Goal: Communication & Community: Answer question/provide support

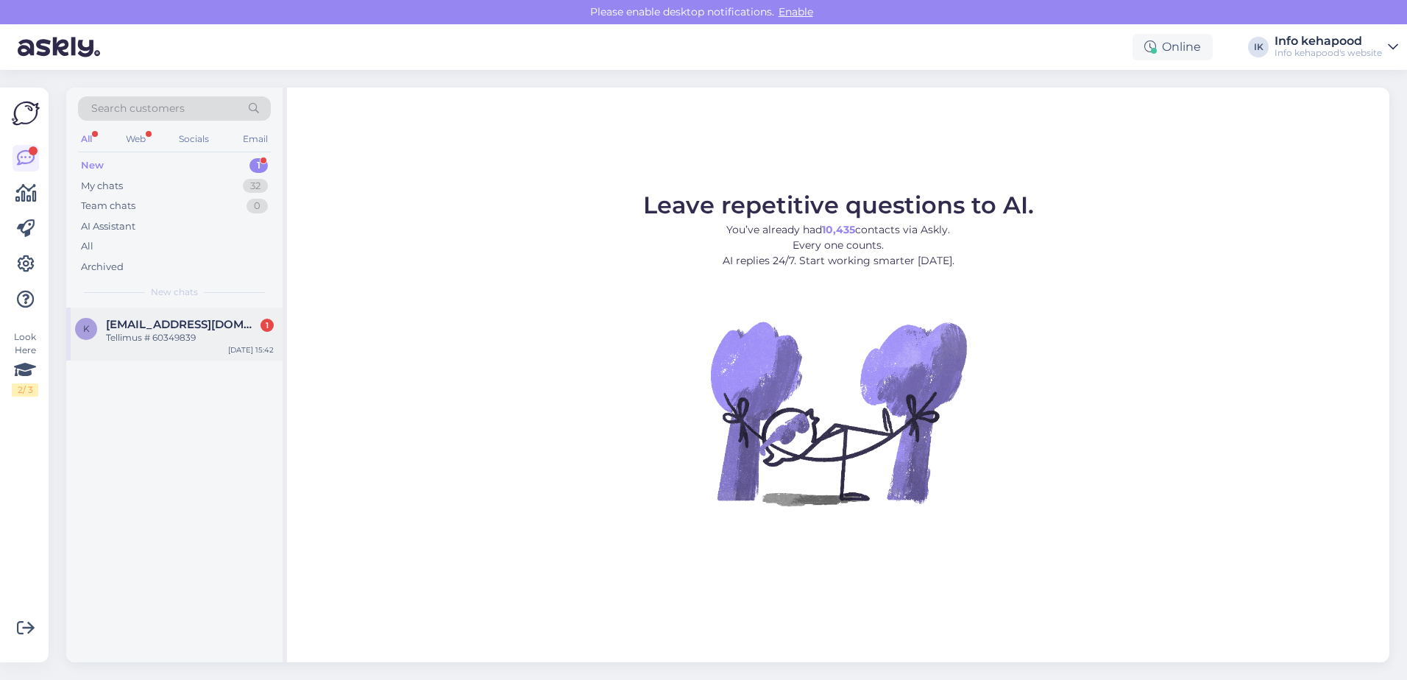
click at [169, 350] on div "k [EMAIL_ADDRESS][DOMAIN_NAME] 1 Tellimus # 60349839 [DATE] 15:42" at bounding box center [174, 333] width 216 height 53
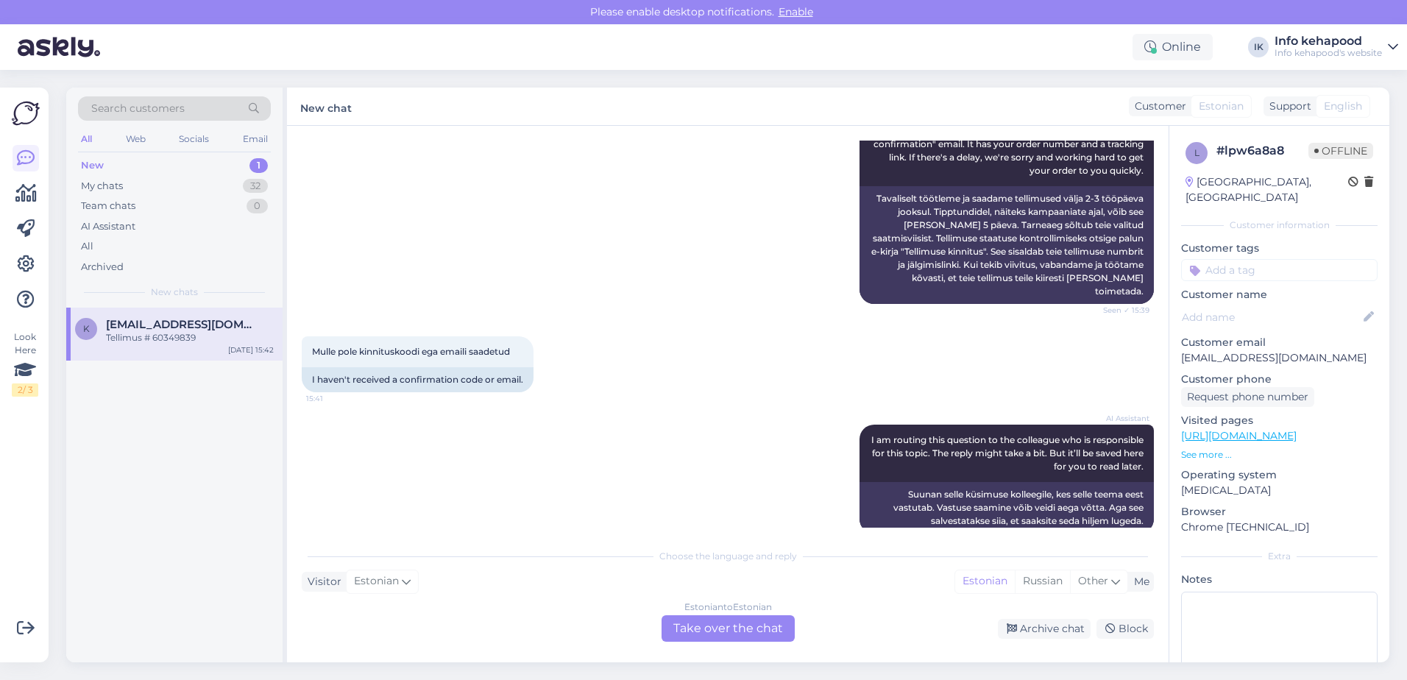
scroll to position [368, 0]
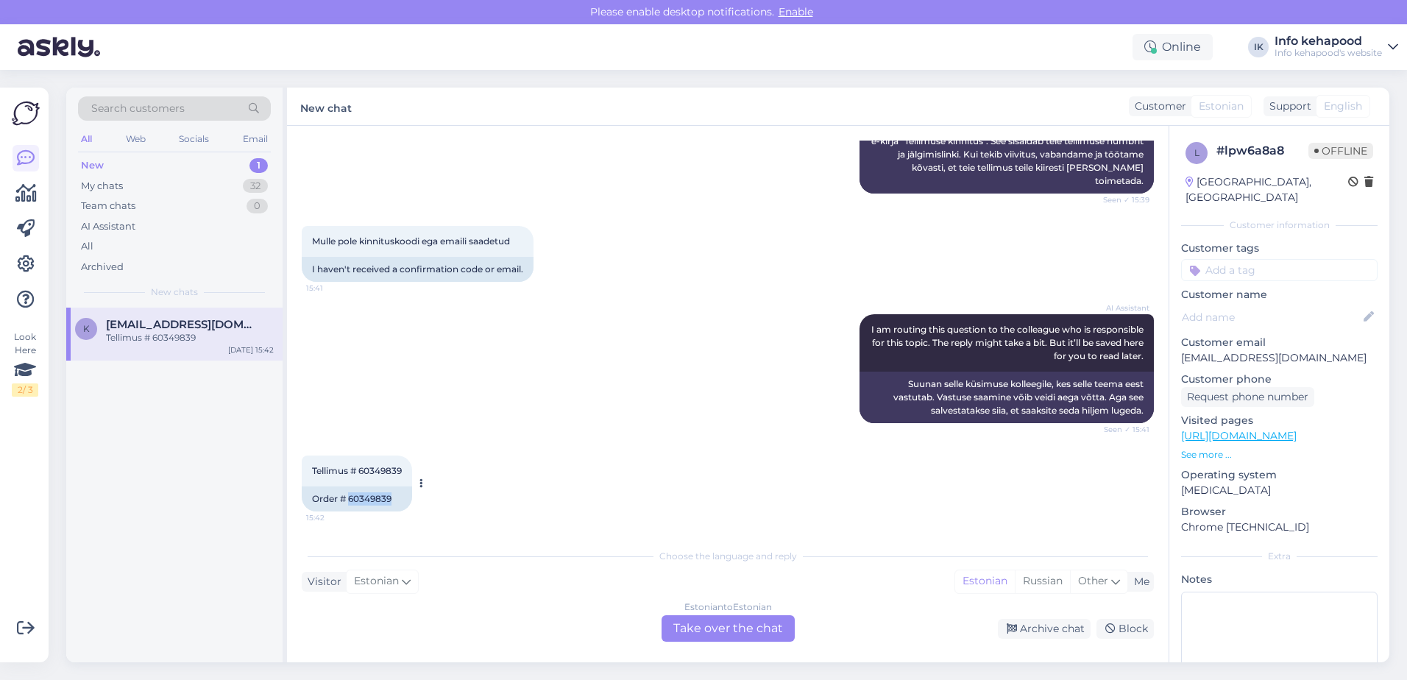
drag, startPoint x: 348, startPoint y: 498, endPoint x: 394, endPoint y: 500, distance: 46.4
click at [394, 428] on div "Order # 60349839" at bounding box center [357, 498] width 110 height 25
copy div "60349839"
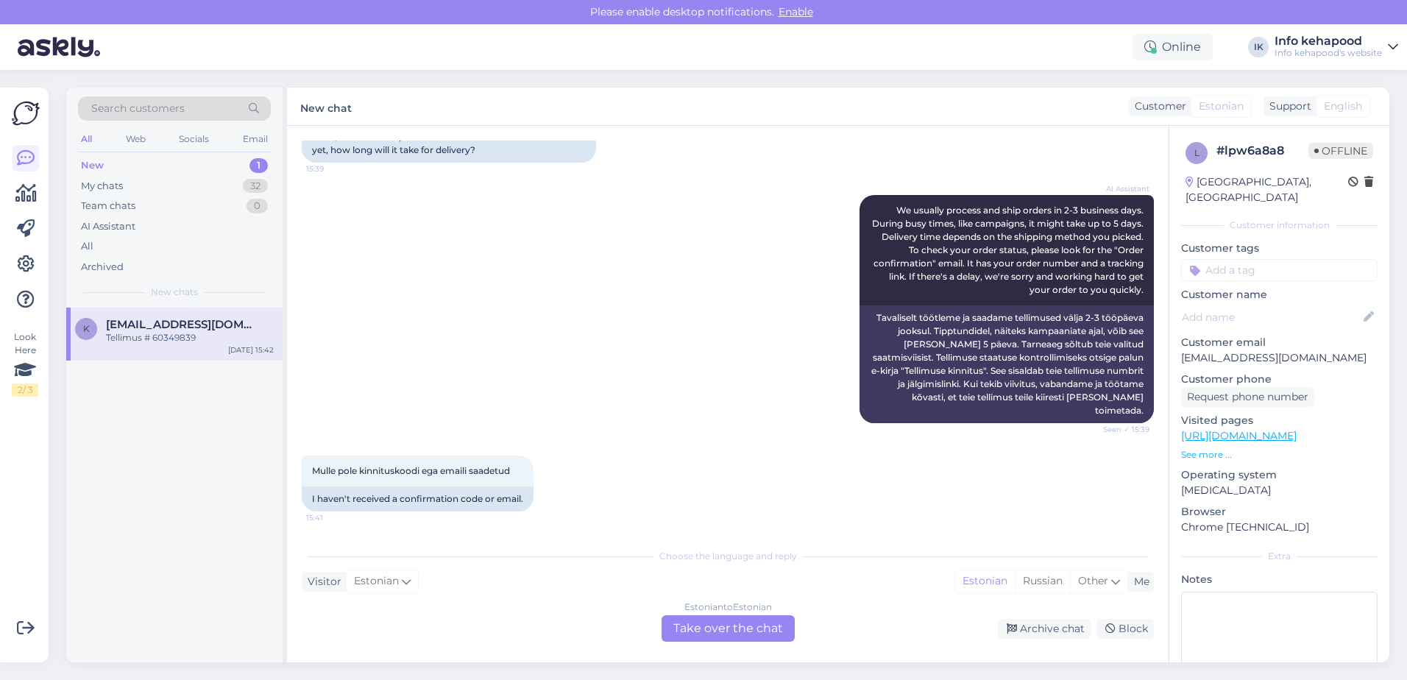
scroll to position [147, 0]
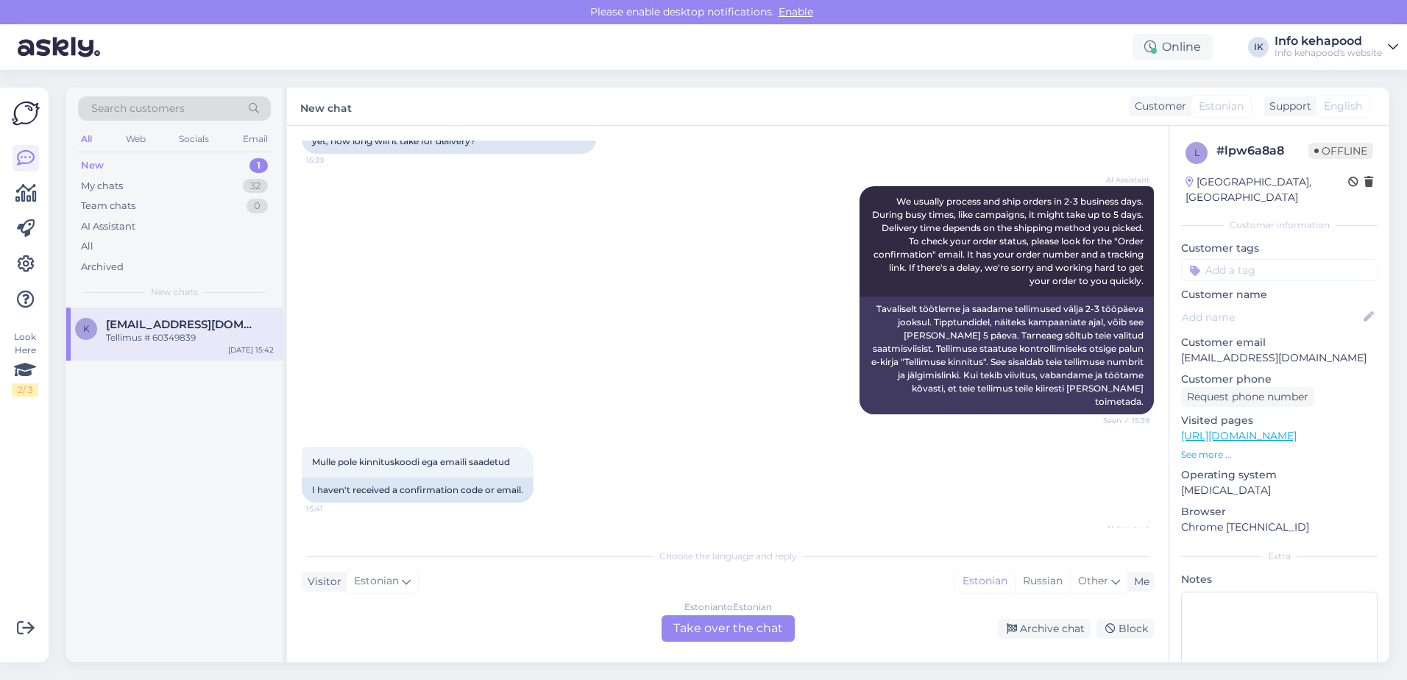
click at [508, 316] on div "AI Assistant We usually process and ship orders in 2-3 business days. During bu…" at bounding box center [728, 300] width 852 height 260
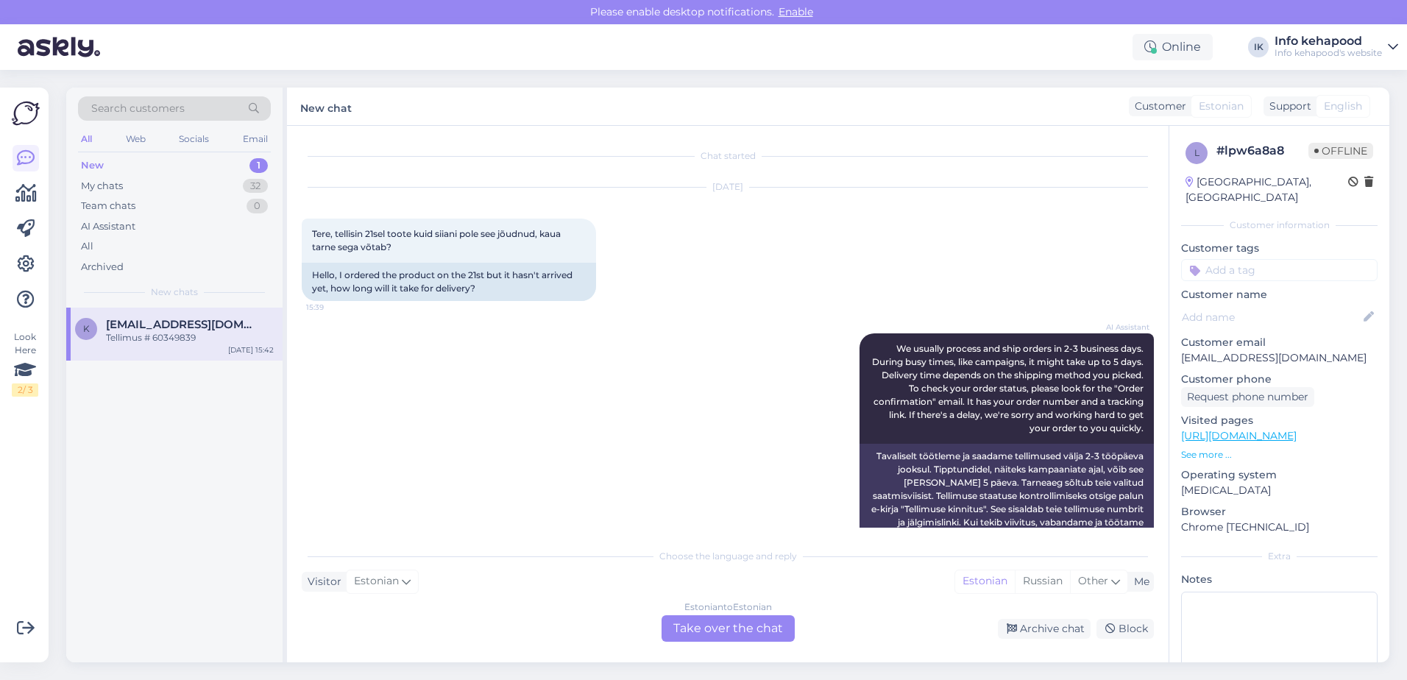
scroll to position [368, 0]
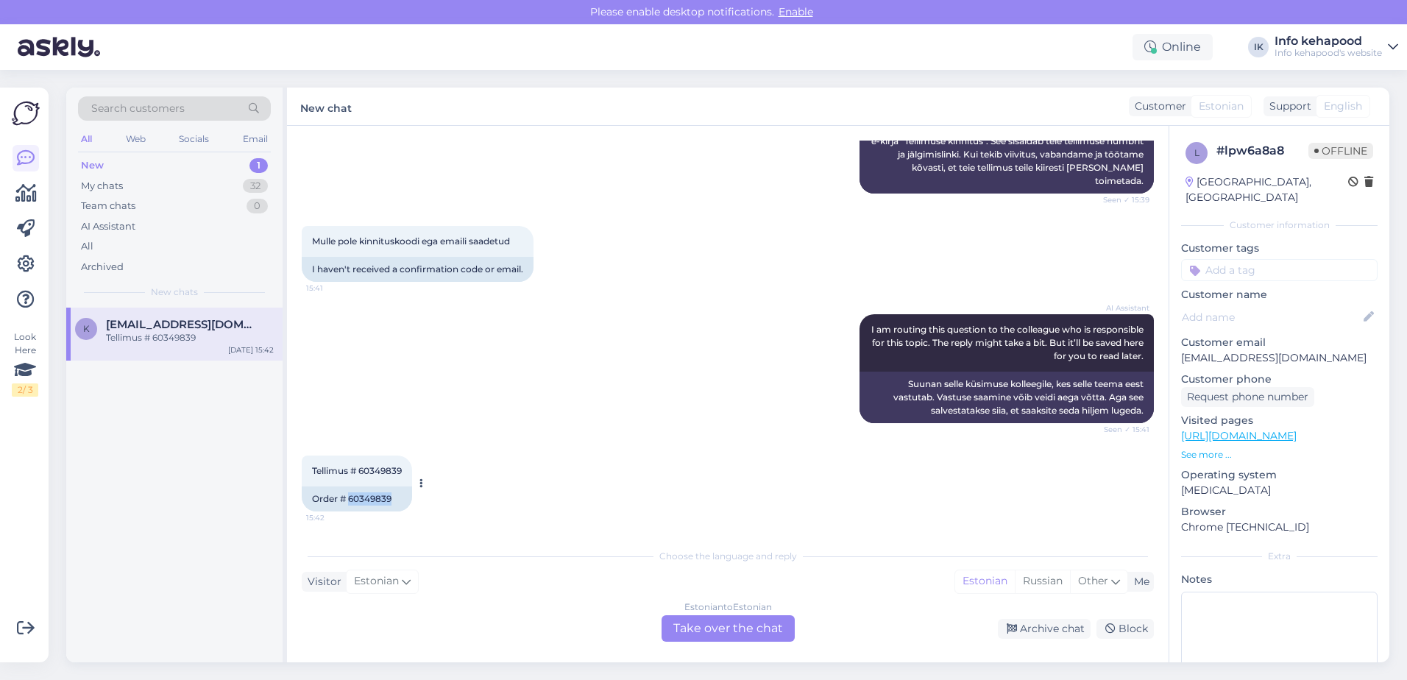
drag, startPoint x: 349, startPoint y: 502, endPoint x: 397, endPoint y: 496, distance: 49.0
click at [397, 428] on div "Order # 60349839" at bounding box center [357, 498] width 110 height 25
copy div "60349839"
click at [508, 428] on div "Estonian to Estonian Take over the chat" at bounding box center [727, 628] width 133 height 26
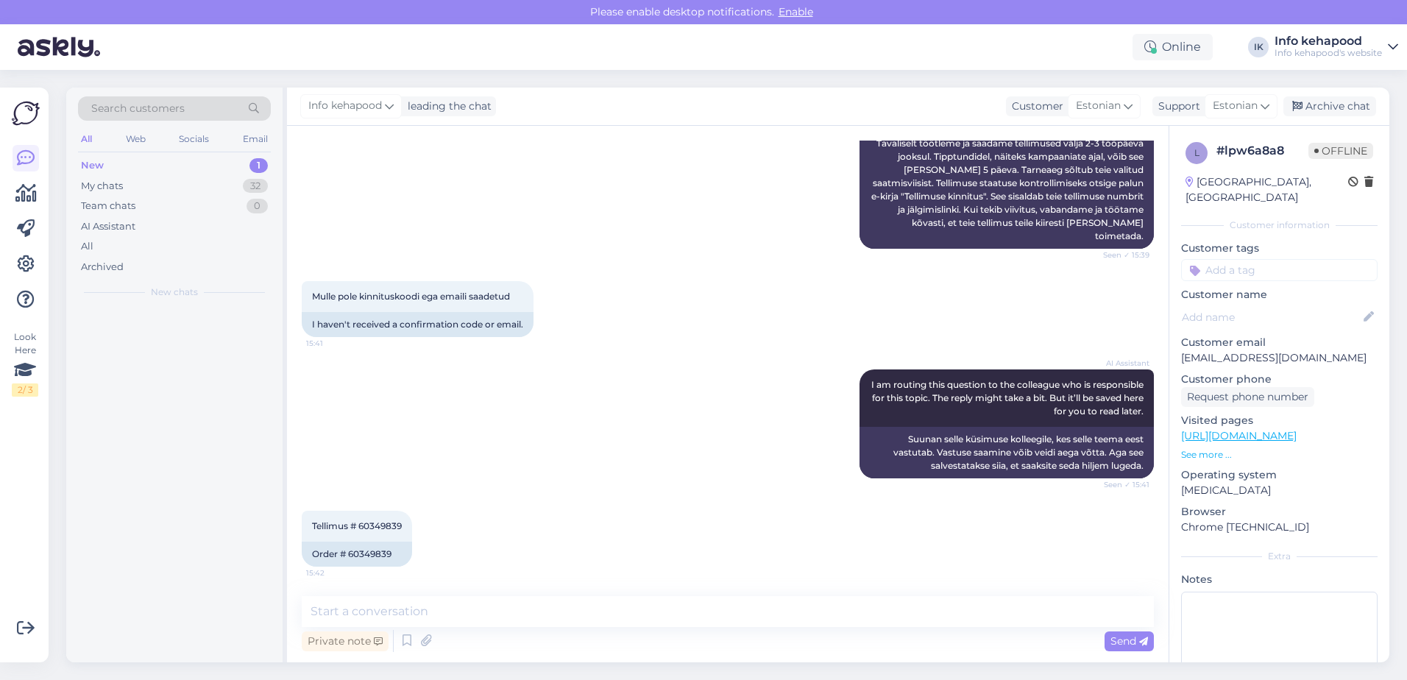
scroll to position [313, 0]
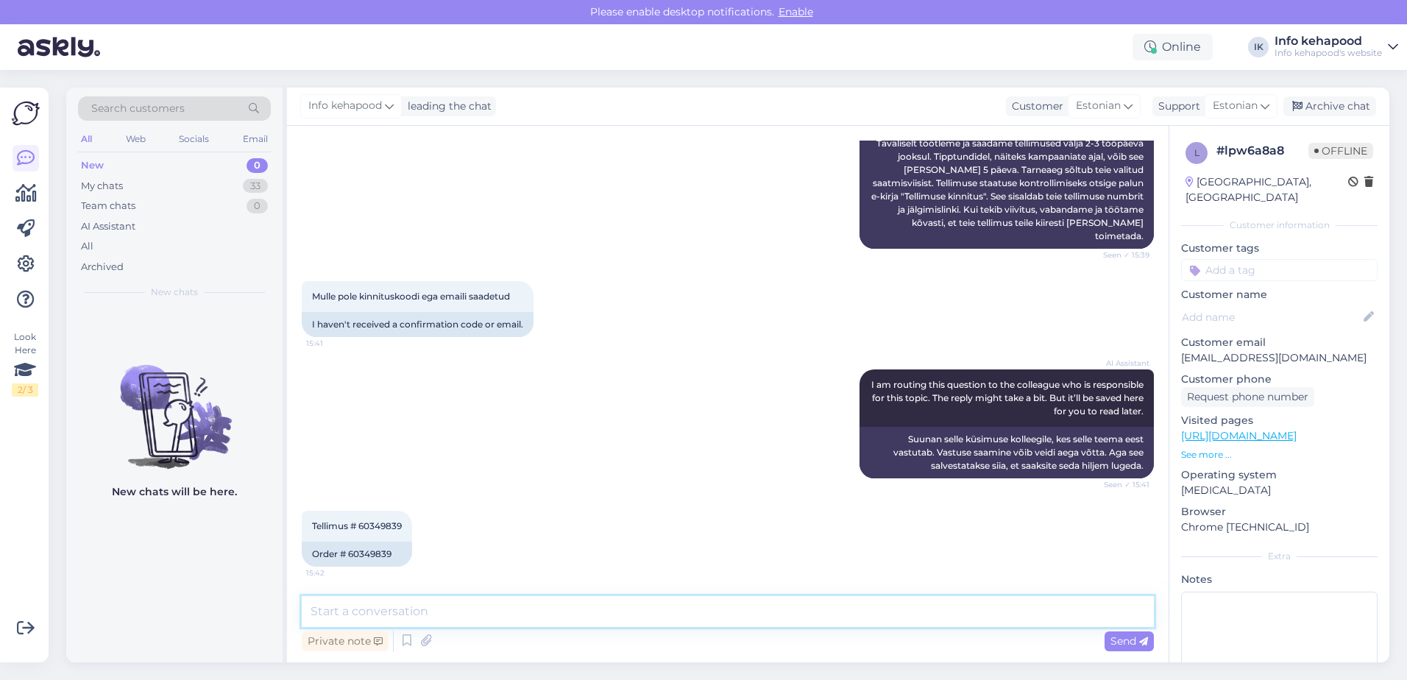
click at [508, 428] on textarea at bounding box center [728, 611] width 852 height 31
drag, startPoint x: 883, startPoint y: 608, endPoint x: 602, endPoint y: 621, distance: 281.3
click at [508, 428] on textarea "Tere! Mingi põhjusel on Teie tellimus kinni jäänud, kas soovite endiselt tellim…" at bounding box center [728, 611] width 852 height 31
type textarea "Tere! Mingi põhjusel on Teie tellimus kinni jäänud, saaksin selle tellimuse eda…"
click at [508, 428] on span "Send" at bounding box center [1129, 640] width 38 height 13
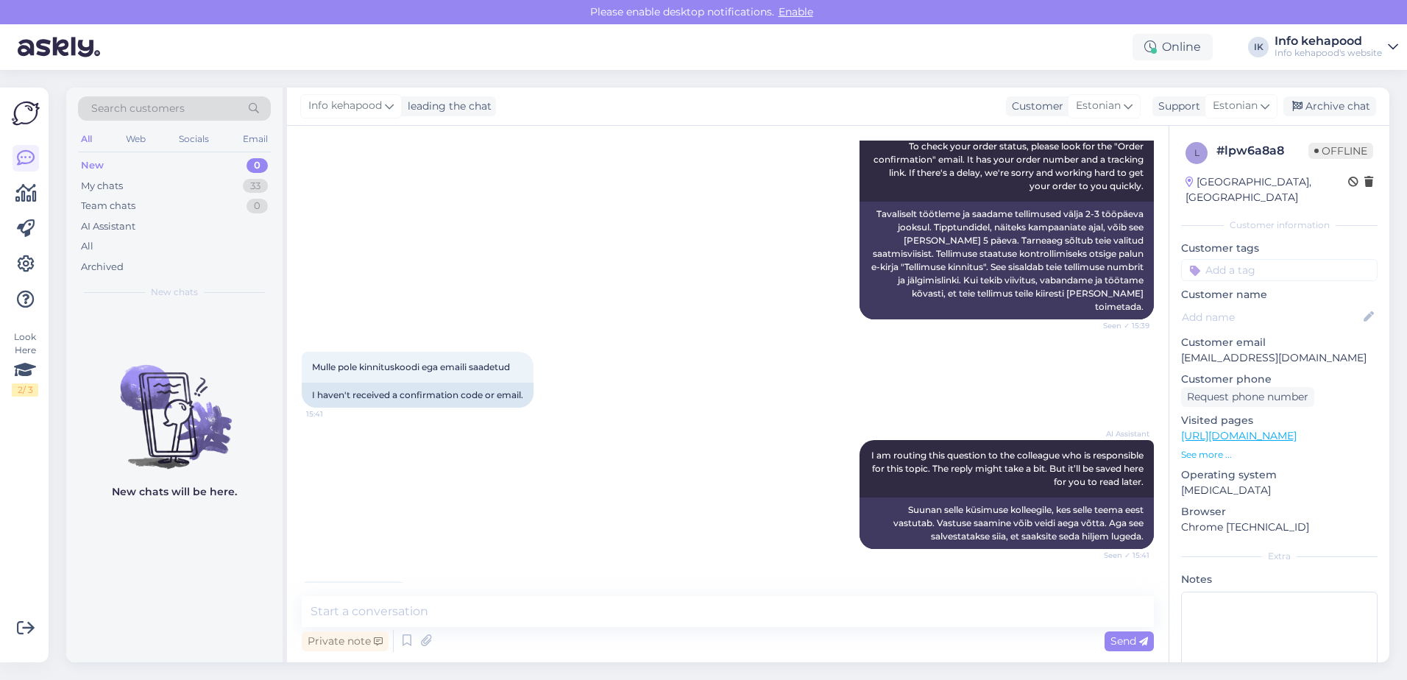
scroll to position [389, 0]
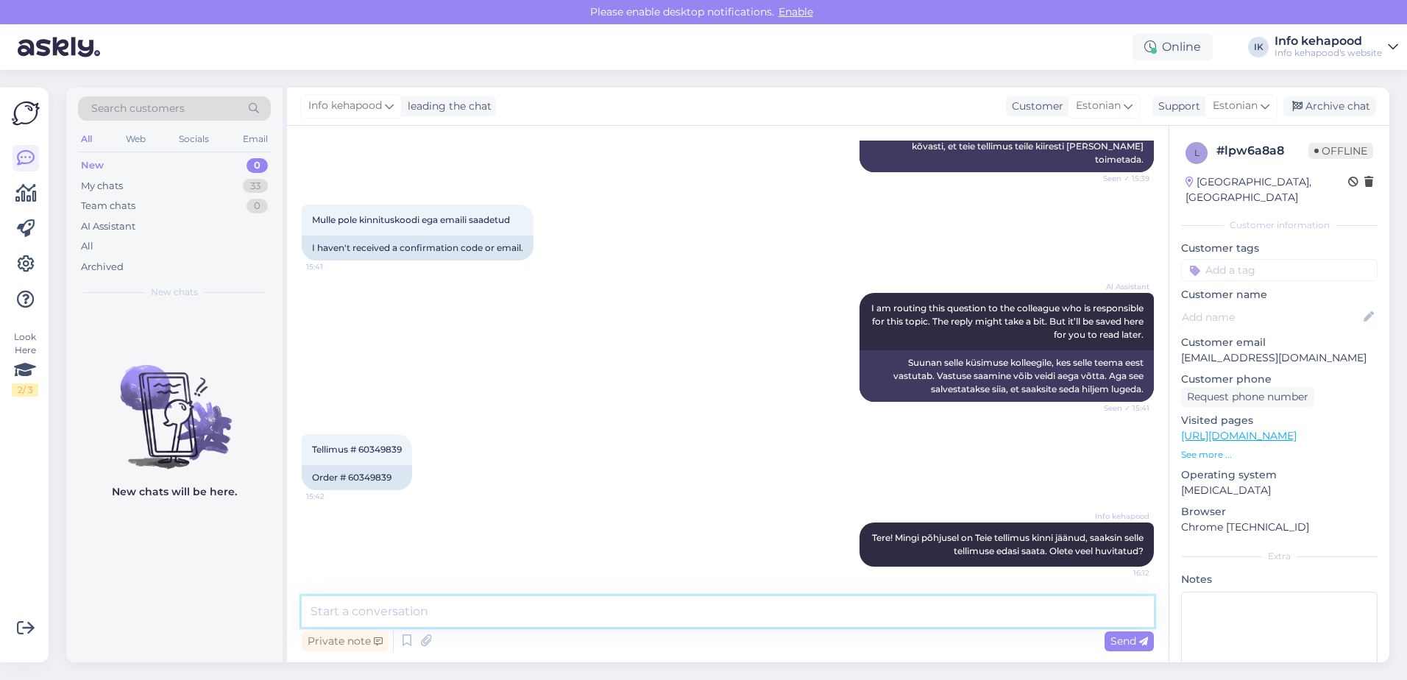
click at [508, 428] on textarea at bounding box center [728, 611] width 852 height 31
type textarea "[PERSON_NAME] on tekkinud ja näitab nagu oleks tühistatud"
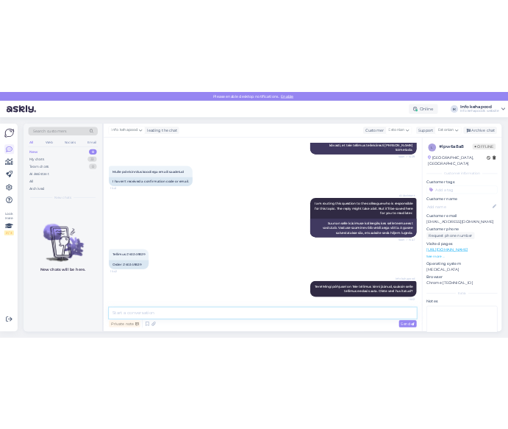
scroll to position [452, 0]
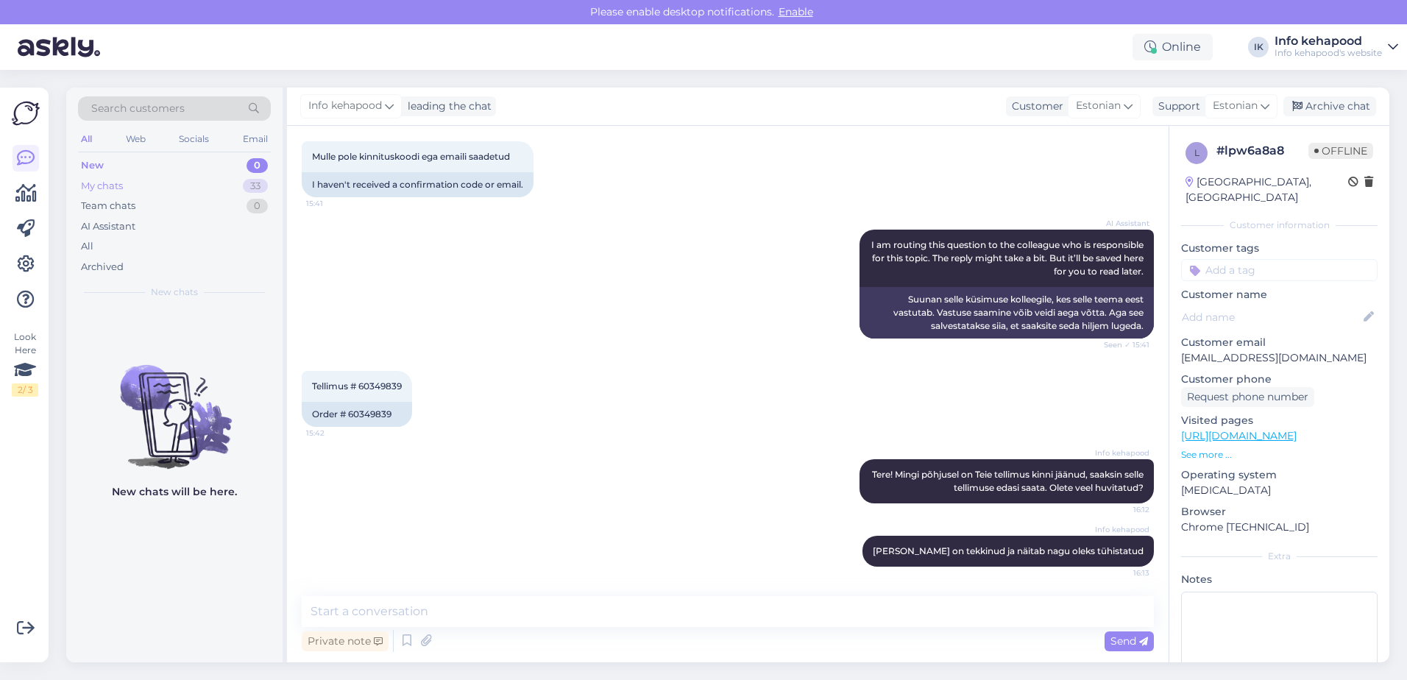
click at [221, 195] on div "My chats 33" at bounding box center [174, 186] width 193 height 21
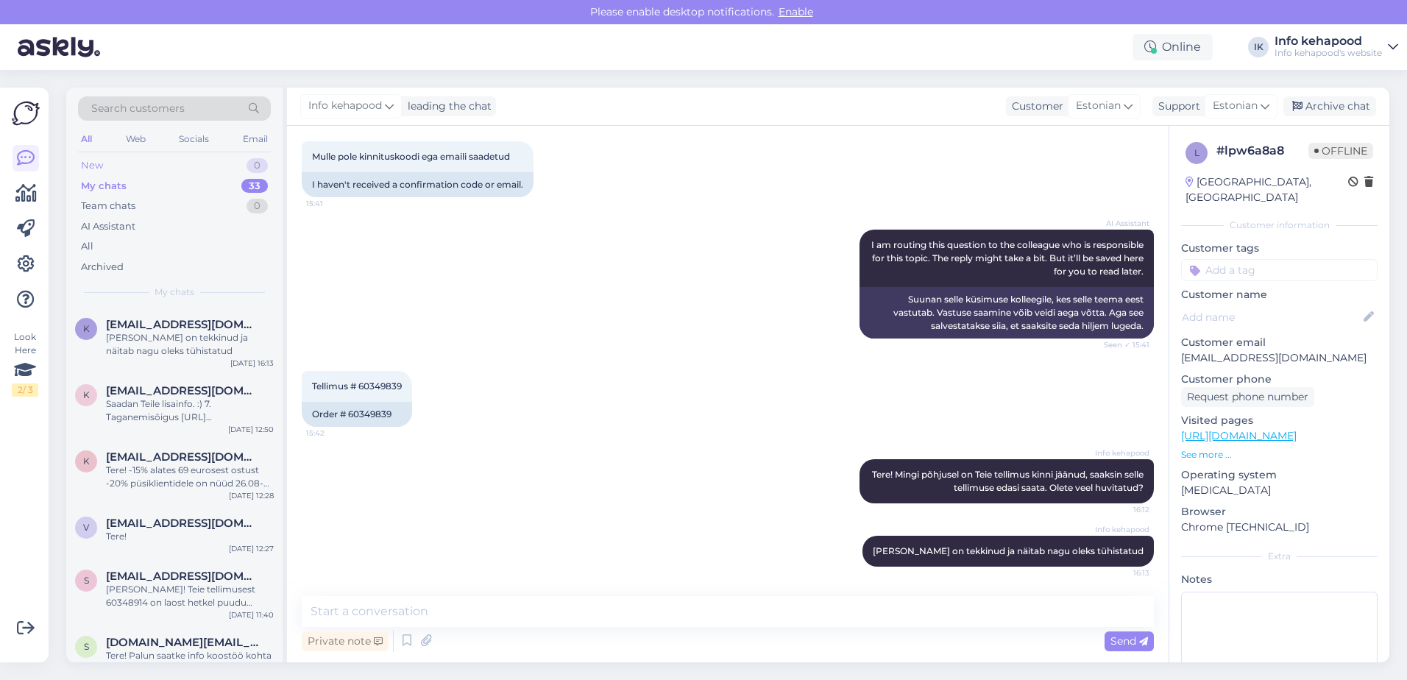
click at [205, 173] on div "New 0" at bounding box center [174, 165] width 193 height 21
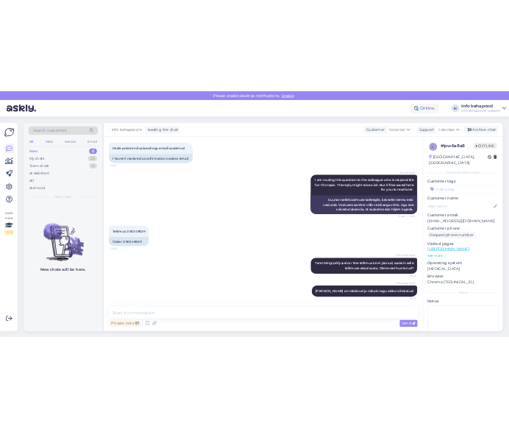
scroll to position [1432, 0]
